Goal: Navigation & Orientation: Find specific page/section

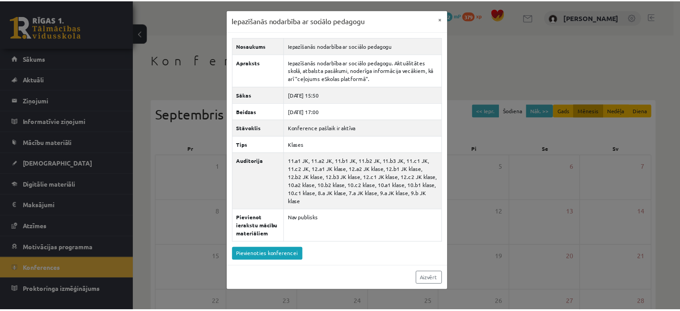
scroll to position [11, 0]
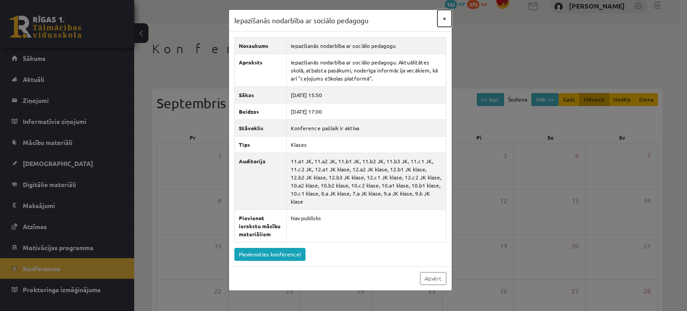
click at [443, 19] on button "×" at bounding box center [444, 18] width 14 height 17
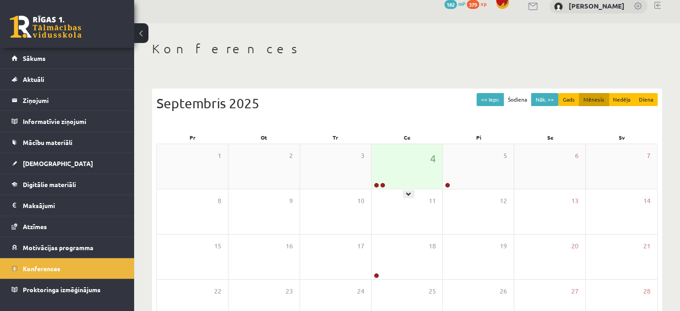
click at [380, 171] on div "4" at bounding box center [407, 166] width 71 height 45
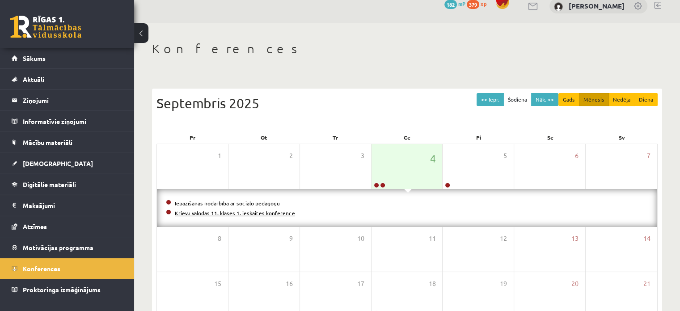
click at [280, 211] on link "Krievu valodas 11. klases 1. ieskaites konference" at bounding box center [235, 212] width 120 height 7
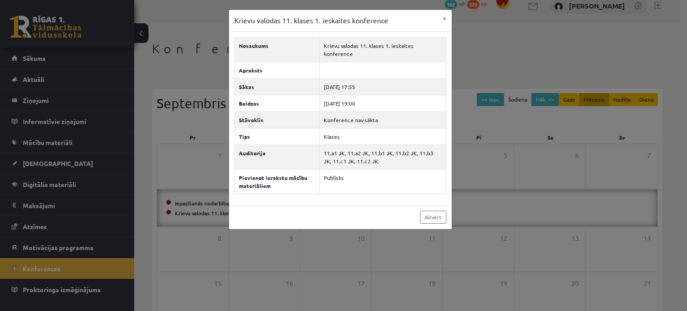
click at [194, 45] on div "Krievu valodas 11. klases 1. ieskaites konference × Nosaukums Krievu valodas 11…" at bounding box center [343, 155] width 687 height 311
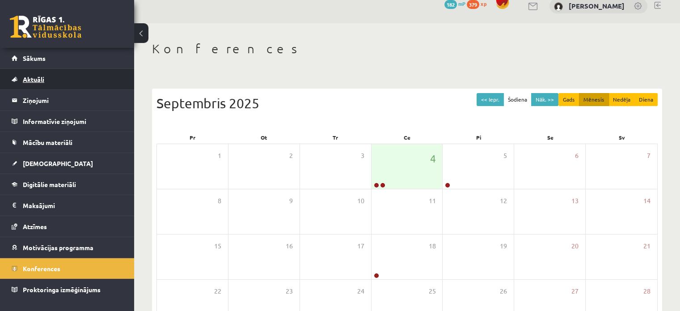
click at [97, 70] on link "Aktuāli" at bounding box center [67, 79] width 111 height 21
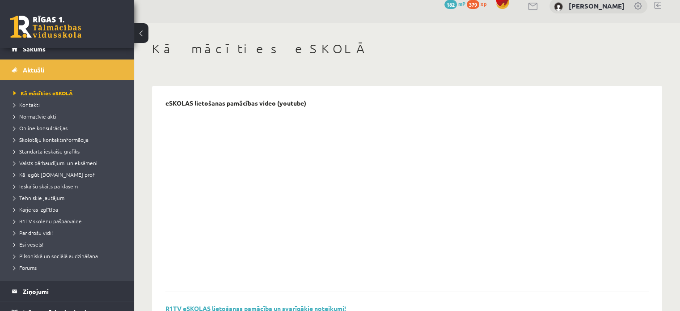
scroll to position [15, 0]
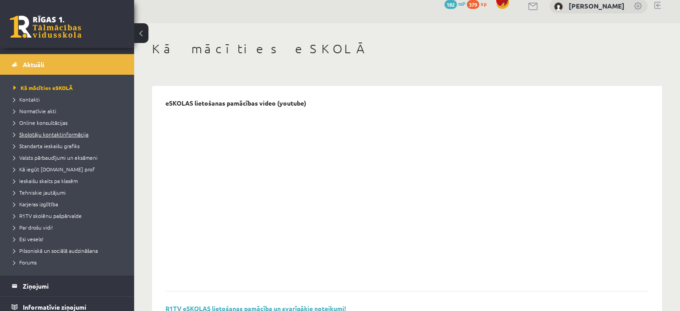
click at [93, 130] on link "Skolotāju kontaktinformācija" at bounding box center [69, 134] width 112 height 8
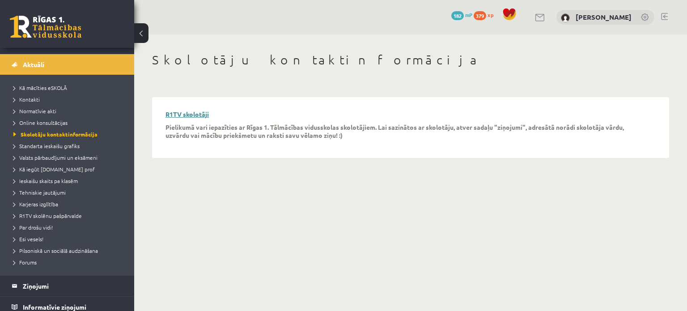
click at [190, 114] on link "R1TV skolotāji" at bounding box center [186, 114] width 43 height 8
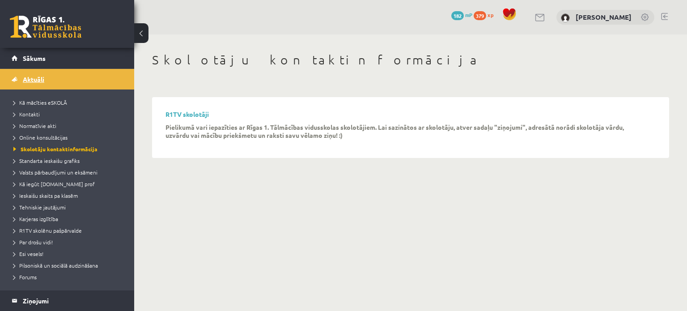
click at [66, 82] on link "Aktuāli" at bounding box center [67, 79] width 111 height 21
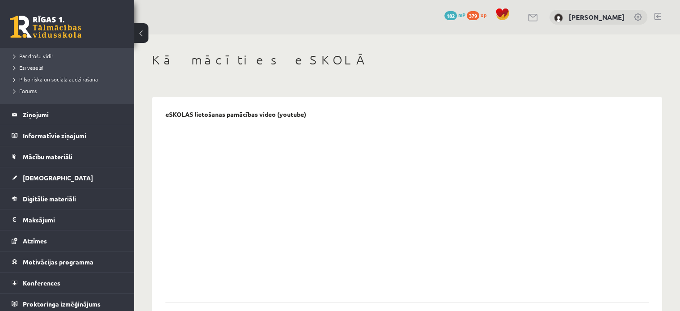
scroll to position [188, 0]
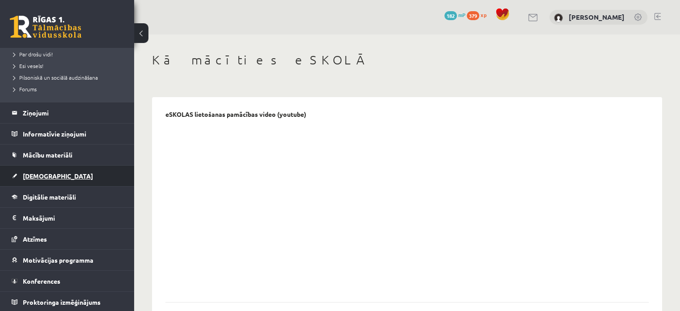
click at [89, 178] on link "[DEMOGRAPHIC_DATA]" at bounding box center [67, 175] width 111 height 21
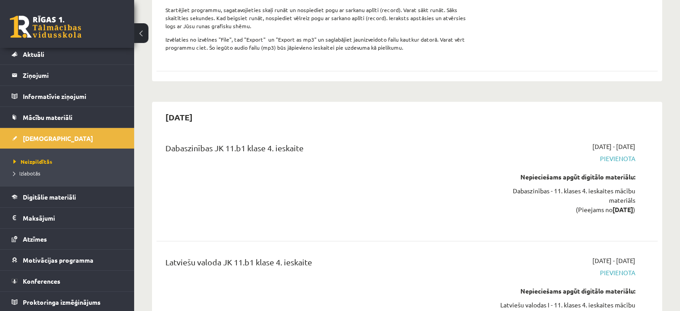
scroll to position [5346, 0]
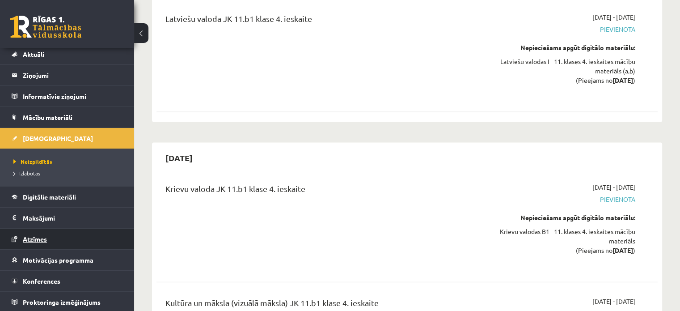
click at [64, 233] on link "Atzīmes" at bounding box center [67, 238] width 111 height 21
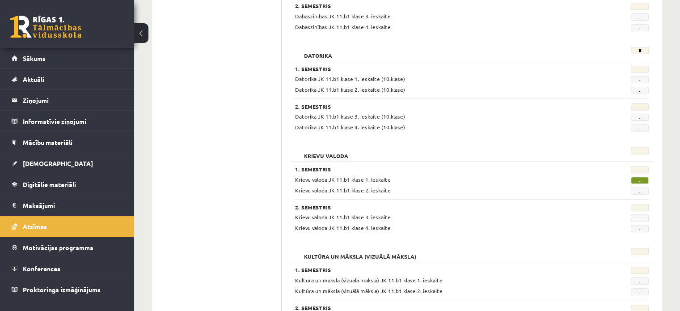
scroll to position [295, 0]
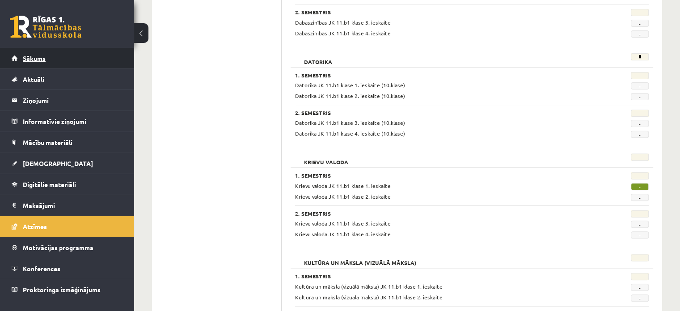
click at [89, 49] on link "Sākums" at bounding box center [67, 58] width 111 height 21
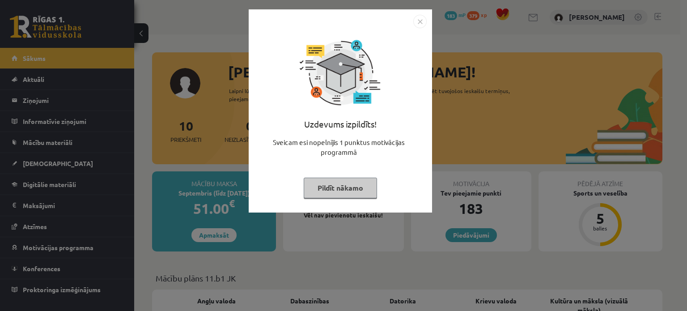
click at [478, 173] on div "Uzdevums izpildīts! Sveicam esi nopelnījis 1 punktus motivācijas programmā Pild…" at bounding box center [343, 155] width 687 height 311
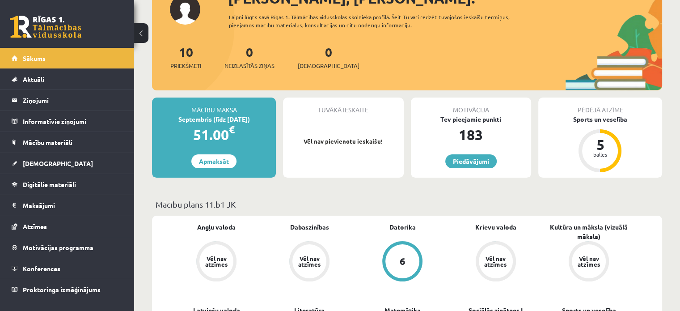
scroll to position [74, 0]
click at [80, 251] on link "Motivācijas programma" at bounding box center [67, 247] width 111 height 21
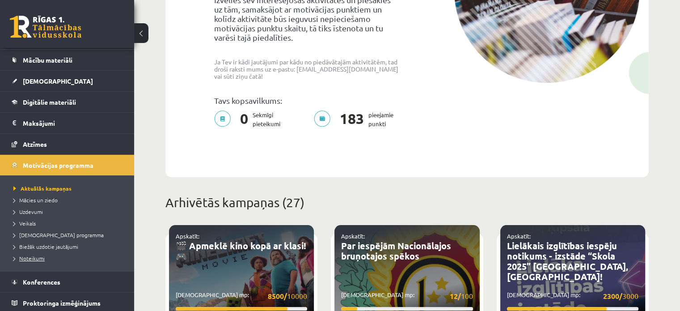
scroll to position [83, 0]
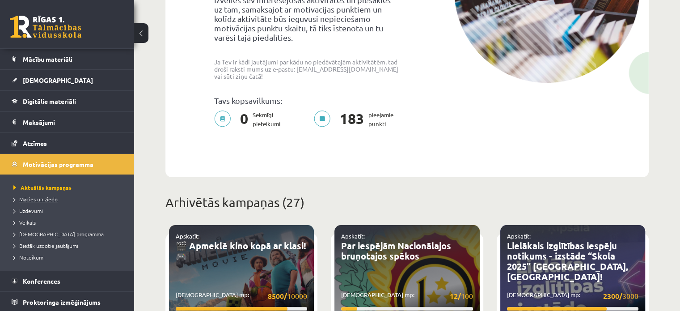
click at [23, 195] on span "Mācies un ziedo" at bounding box center [35, 198] width 44 height 7
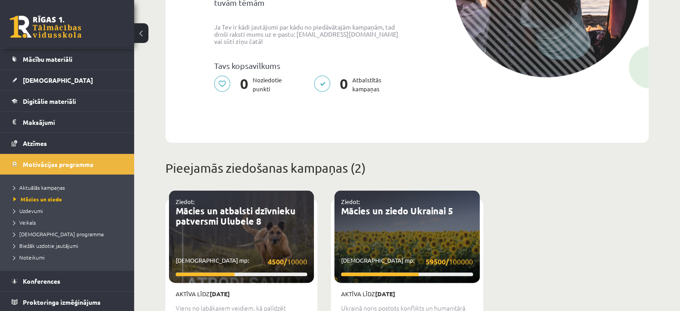
scroll to position [179, 0]
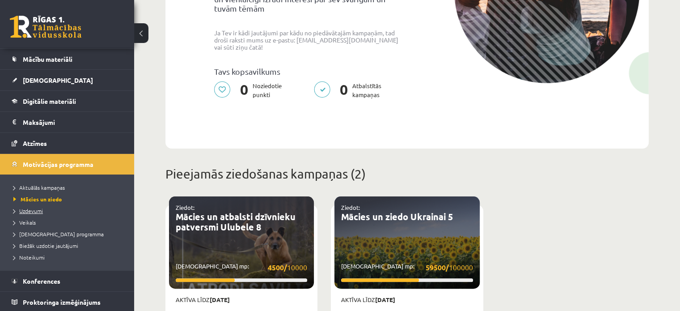
click at [26, 208] on span "Uzdevumi" at bounding box center [28, 210] width 30 height 7
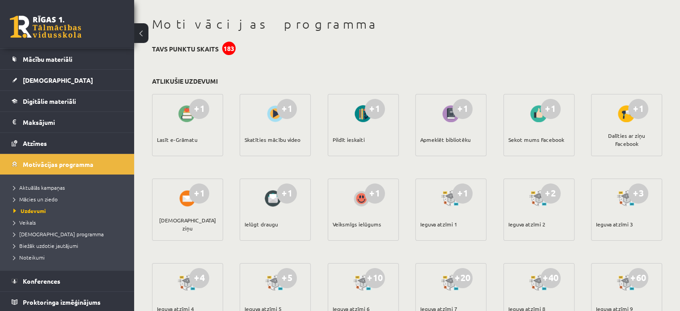
scroll to position [30, 0]
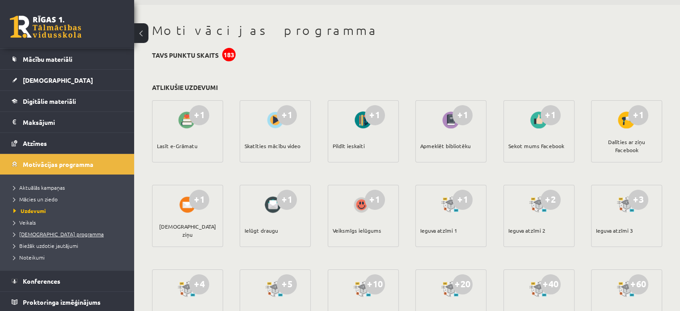
click at [41, 231] on span "[DEMOGRAPHIC_DATA] programma" at bounding box center [58, 233] width 90 height 7
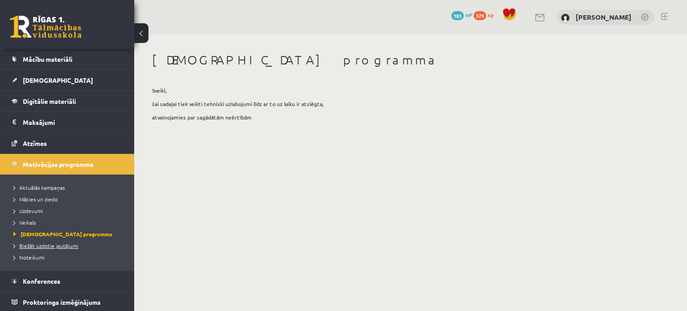
click at [52, 245] on span "Biežāk uzdotie jautājumi" at bounding box center [45, 245] width 65 height 7
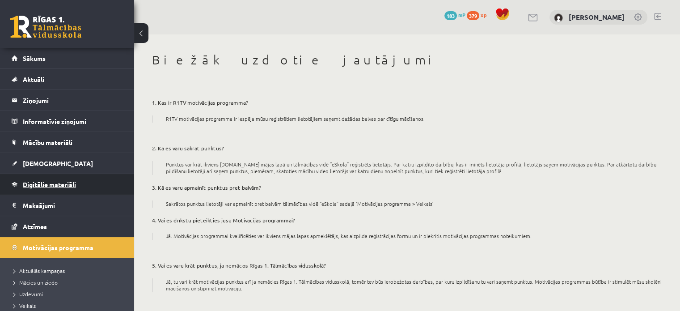
click at [86, 186] on link "Digitālie materiāli" at bounding box center [67, 184] width 111 height 21
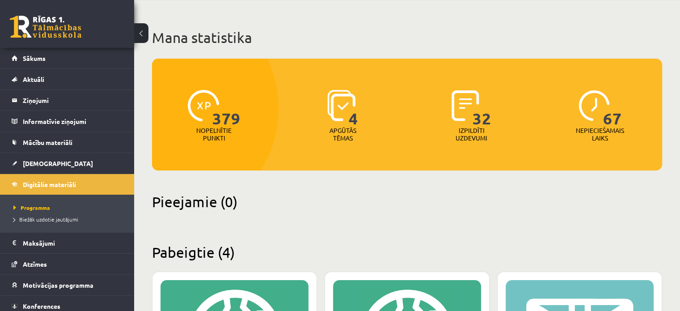
scroll to position [30, 0]
